Goal: Task Accomplishment & Management: Complete application form

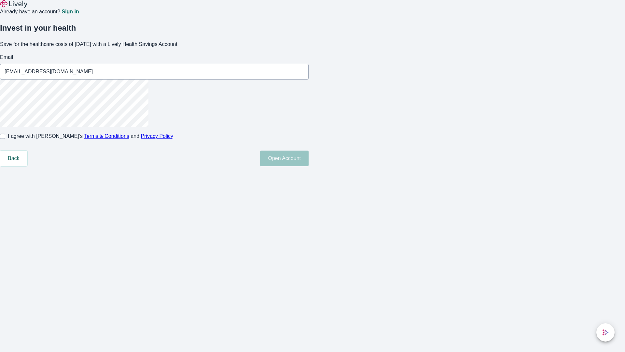
click at [5, 139] on input "I agree with Lively’s Terms & Conditions and Privacy Policy" at bounding box center [2, 135] width 5 height 5
checkbox input "true"
click at [309, 166] on button "Open Account" at bounding box center [284, 158] width 49 height 16
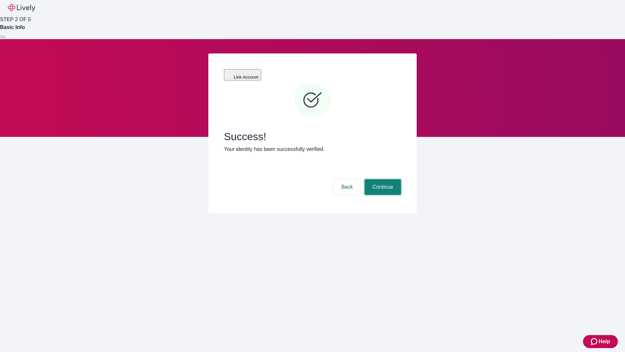
click at [382, 179] on button "Continue" at bounding box center [383, 187] width 36 height 16
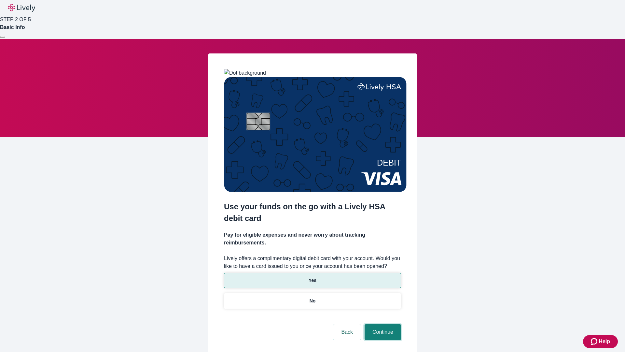
click at [382, 324] on button "Continue" at bounding box center [383, 332] width 36 height 16
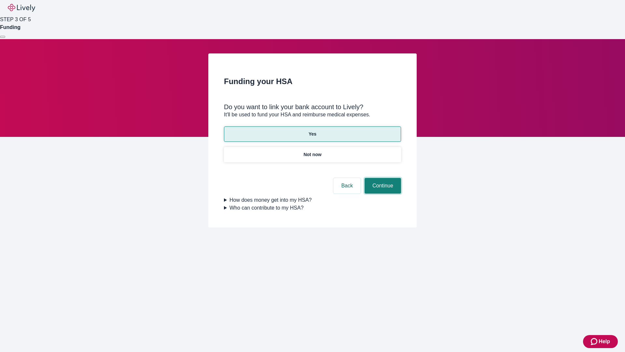
click at [382, 178] on button "Continue" at bounding box center [383, 186] width 36 height 16
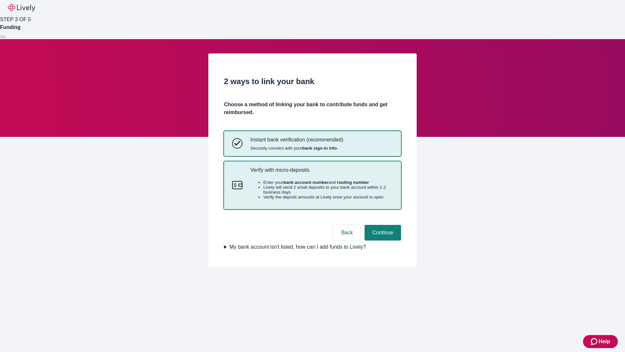
click at [321, 173] on p "Verify with micro-deposits" at bounding box center [321, 170] width 143 height 6
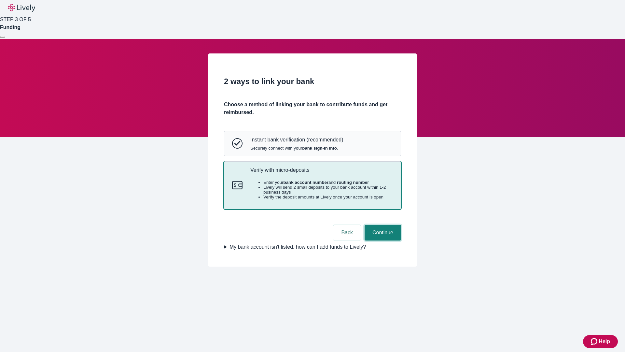
click at [382, 240] on button "Continue" at bounding box center [383, 233] width 36 height 16
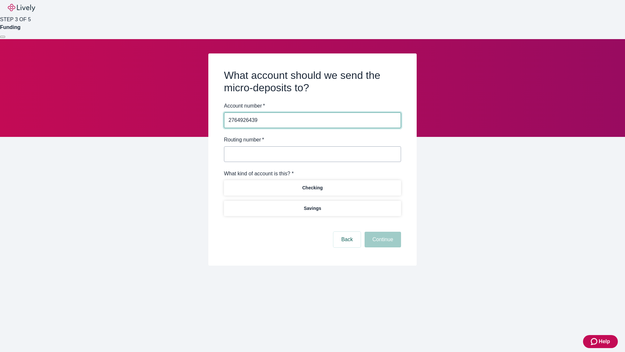
type input "2764926439"
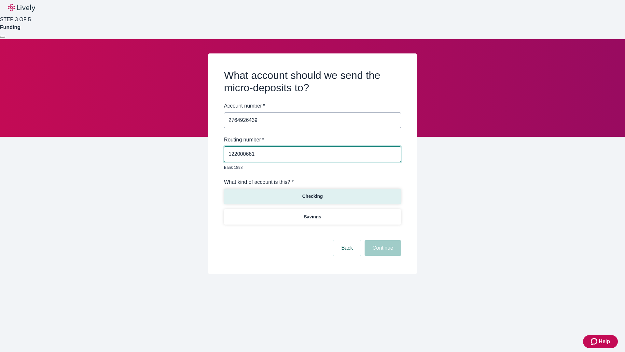
type input "122000661"
click at [312, 193] on p "Checking" at bounding box center [312, 196] width 21 height 7
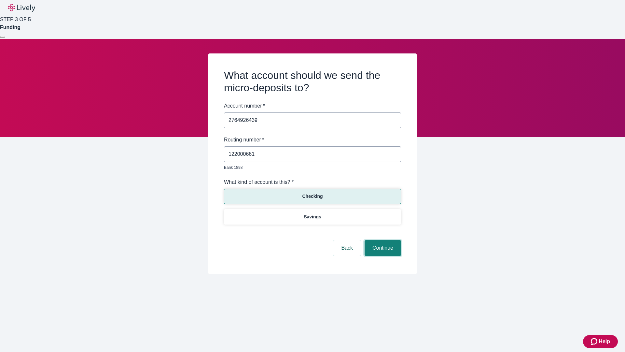
click at [382, 240] on button "Continue" at bounding box center [383, 248] width 36 height 16
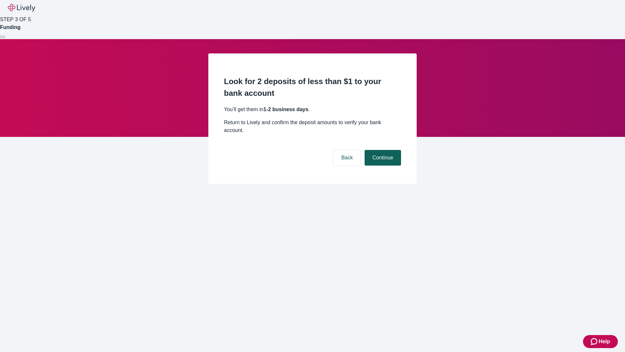
click at [382, 150] on button "Continue" at bounding box center [383, 158] width 36 height 16
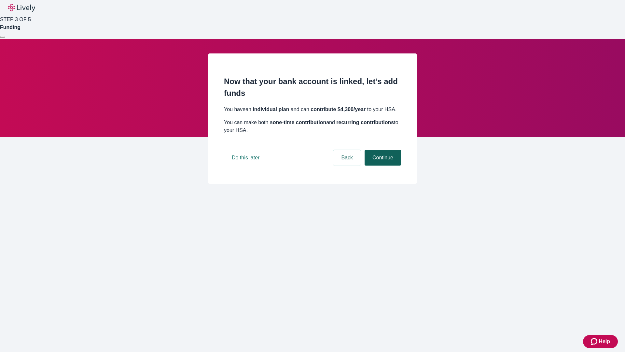
click at [382, 165] on button "Continue" at bounding box center [383, 158] width 36 height 16
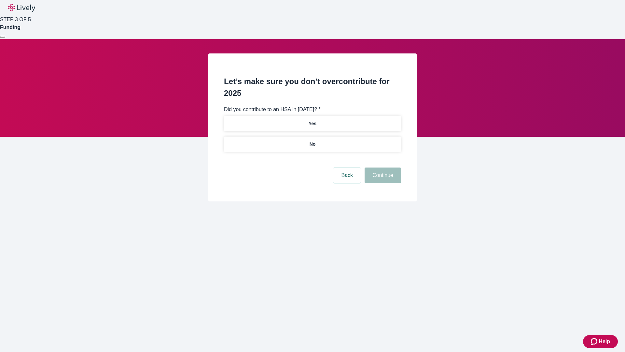
click at [312, 141] on p "No" at bounding box center [313, 144] width 6 height 7
click at [382, 167] on button "Continue" at bounding box center [383, 175] width 36 height 16
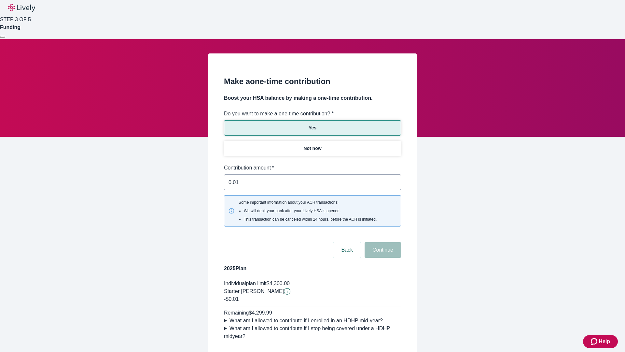
type input "0.01"
click at [382, 242] on button "Continue" at bounding box center [383, 250] width 36 height 16
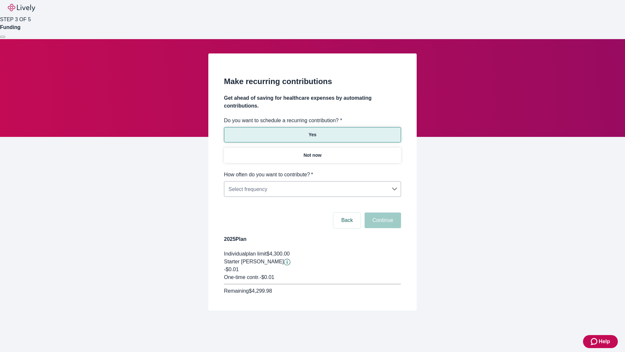
click at [312, 171] on body "Help STEP 3 OF 5 Funding Make recurring contributions Get ahead of saving for h…" at bounding box center [312, 171] width 625 height 342
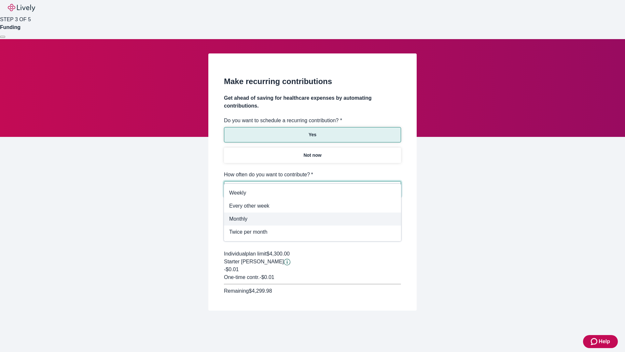
click at [313, 219] on span "Monthly" at bounding box center [312, 219] width 167 height 8
type input "Monthly"
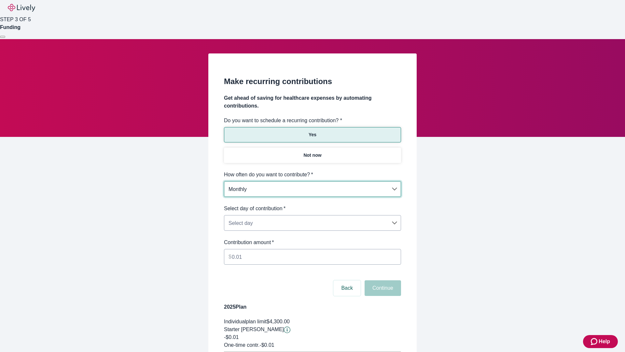
click at [312, 204] on body "Help STEP 3 OF 5 Funding Make recurring contributions Get ahead of saving for h…" at bounding box center [312, 204] width 625 height 409
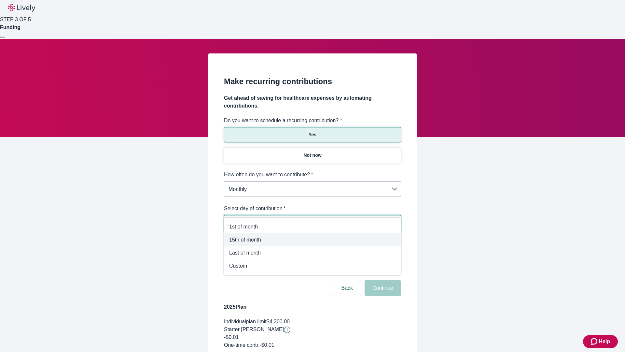
click at [313, 240] on span "15th of month" at bounding box center [312, 240] width 167 height 8
type input "Monthly15th"
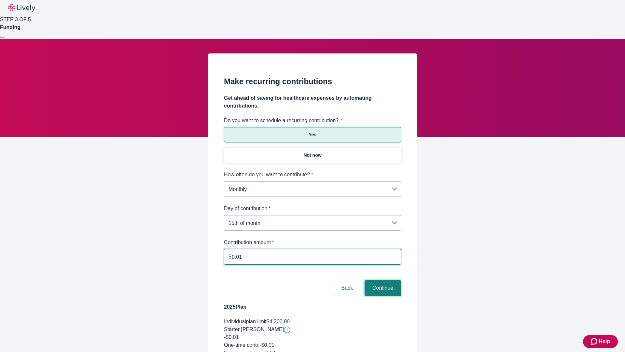
click at [382, 280] on button "Continue" at bounding box center [383, 288] width 36 height 16
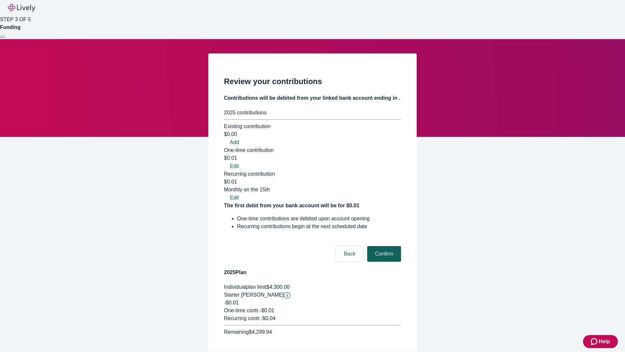
click at [383, 246] on button "Confirm" at bounding box center [384, 254] width 34 height 16
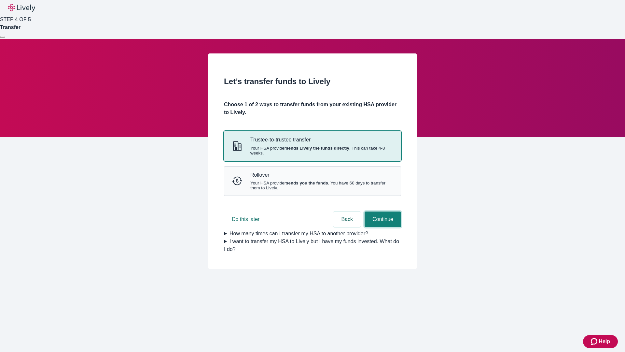
click at [382, 227] on button "Continue" at bounding box center [383, 219] width 36 height 16
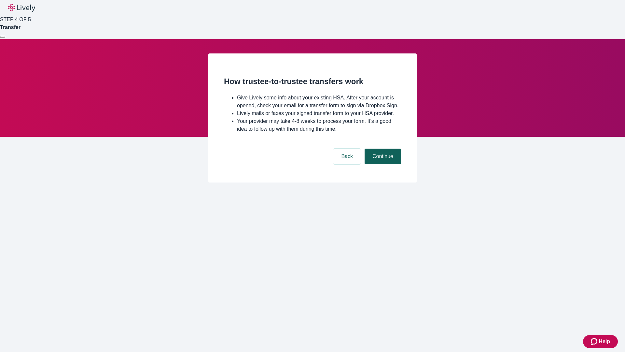
click at [382, 164] on button "Continue" at bounding box center [383, 156] width 36 height 16
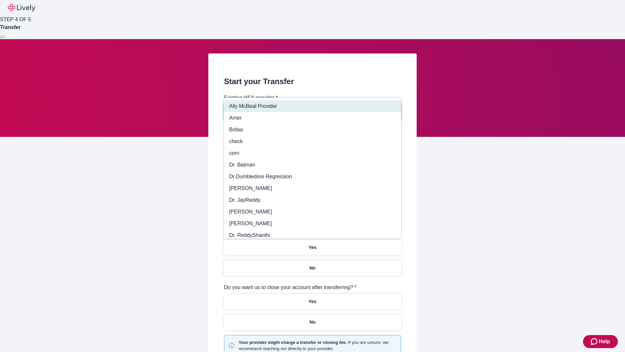
type input "Other"
type input "Health Equity"
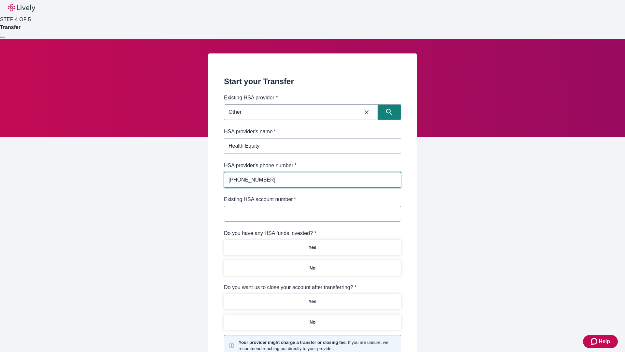
type input "(434) 343-4344"
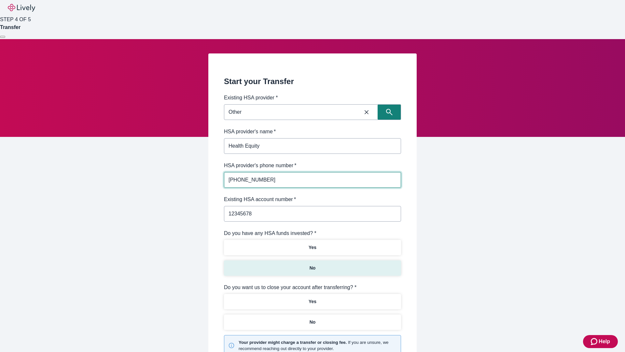
type input "12345678"
click at [312, 264] on p "No" at bounding box center [313, 267] width 6 height 7
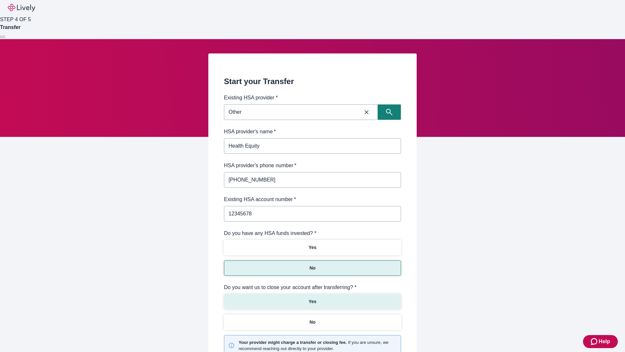
click at [312, 298] on p "Yes" at bounding box center [313, 301] width 8 height 7
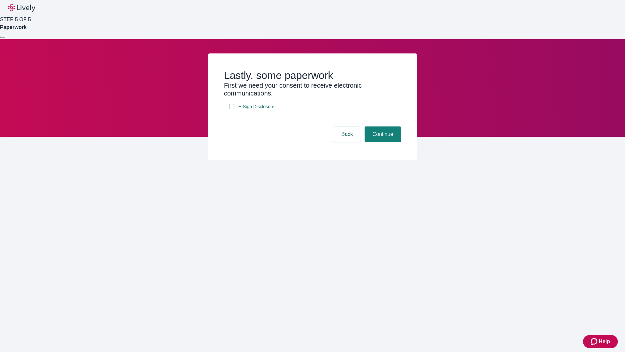
click at [232, 109] on input "E-Sign Disclosure" at bounding box center [231, 106] width 5 height 5
checkbox input "true"
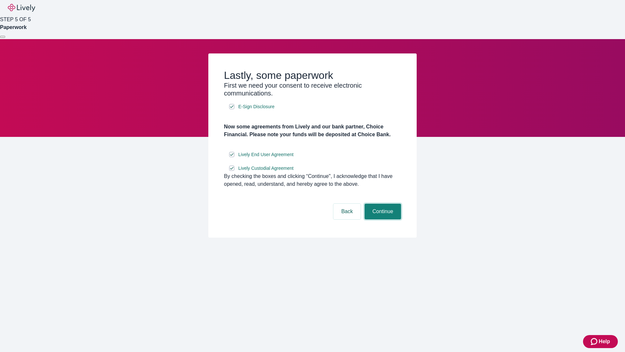
click at [382, 219] on button "Continue" at bounding box center [383, 211] width 36 height 16
